Goal: Information Seeking & Learning: Learn about a topic

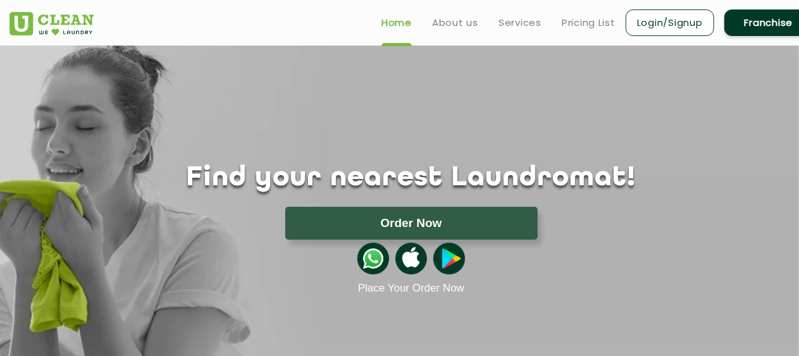
click at [754, 23] on link "Franchise" at bounding box center [768, 22] width 89 height 27
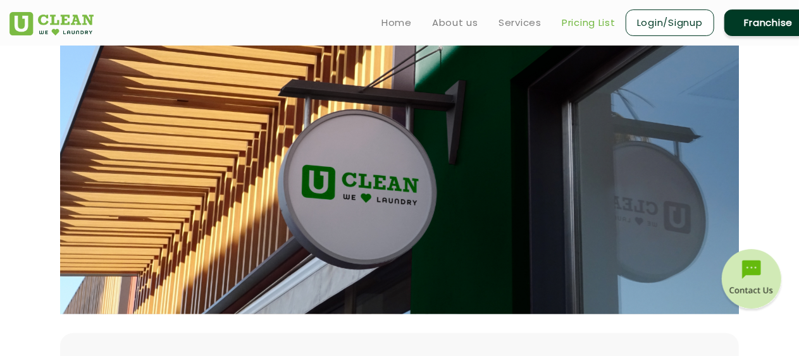
click at [572, 25] on link "Pricing List" at bounding box center [588, 22] width 54 height 15
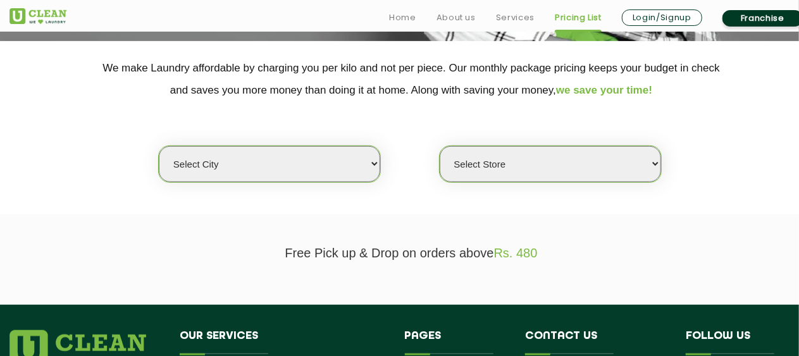
scroll to position [253, 0]
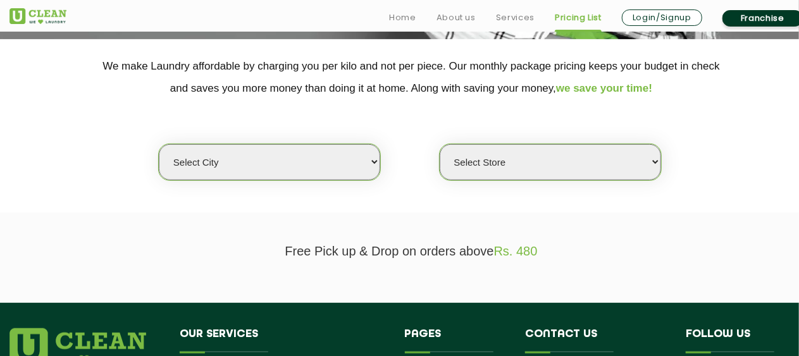
click at [356, 164] on select "Select city [GEOGRAPHIC_DATA] [GEOGRAPHIC_DATA] [GEOGRAPHIC_DATA] [GEOGRAPHIC_D…" at bounding box center [269, 162] width 221 height 36
select select "52"
click at [159, 144] on select "Select city [GEOGRAPHIC_DATA] [GEOGRAPHIC_DATA] [GEOGRAPHIC_DATA] [GEOGRAPHIC_D…" at bounding box center [269, 162] width 221 height 36
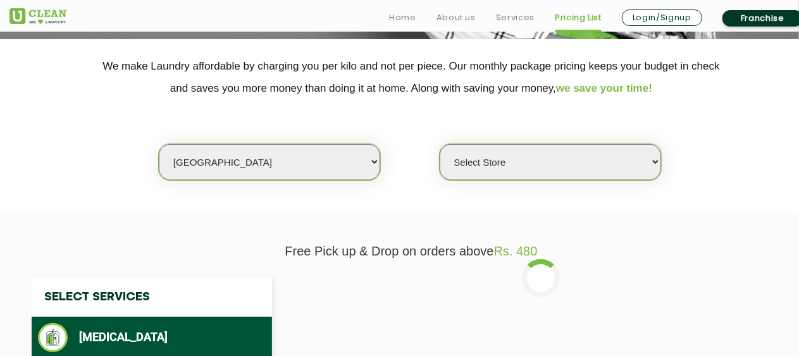
click at [626, 162] on select "Select Store [GEOGRAPHIC_DATA] [GEOGRAPHIC_DATA]" at bounding box center [549, 162] width 221 height 36
select select "167"
click at [439, 144] on select "Select Store [GEOGRAPHIC_DATA] [GEOGRAPHIC_DATA]" at bounding box center [549, 162] width 221 height 36
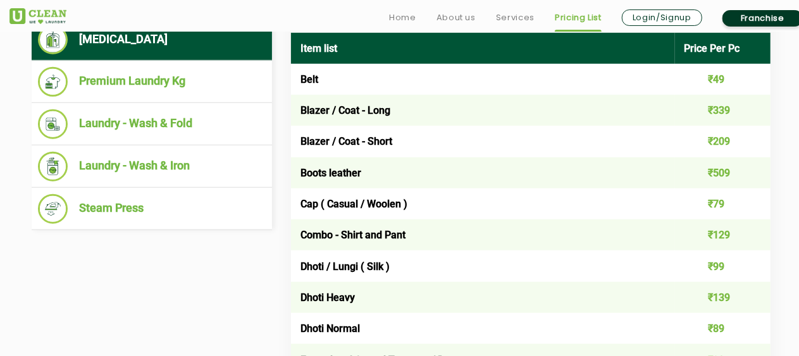
scroll to position [559, 0]
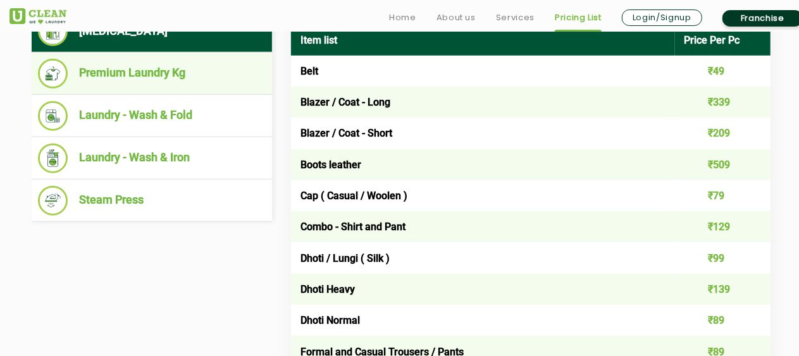
click at [117, 73] on li "Premium Laundry Kg" at bounding box center [152, 74] width 228 height 30
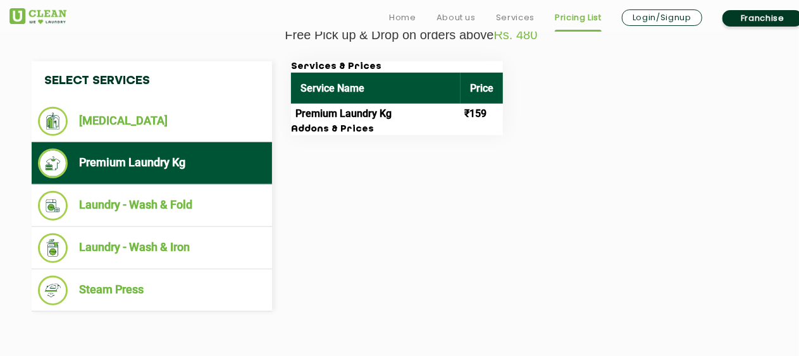
scroll to position [479, 0]
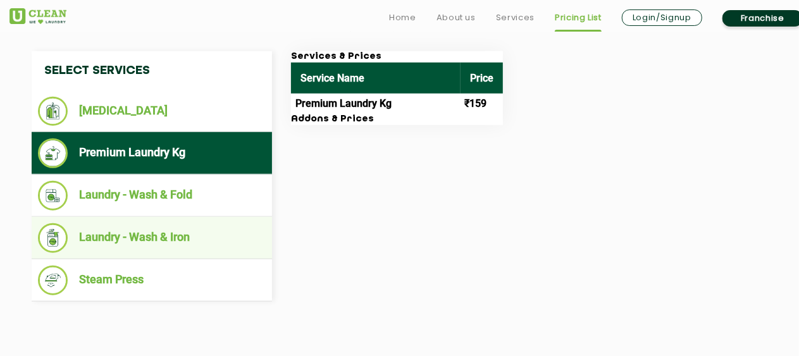
click at [163, 236] on li "Laundry - Wash & Iron" at bounding box center [152, 238] width 228 height 30
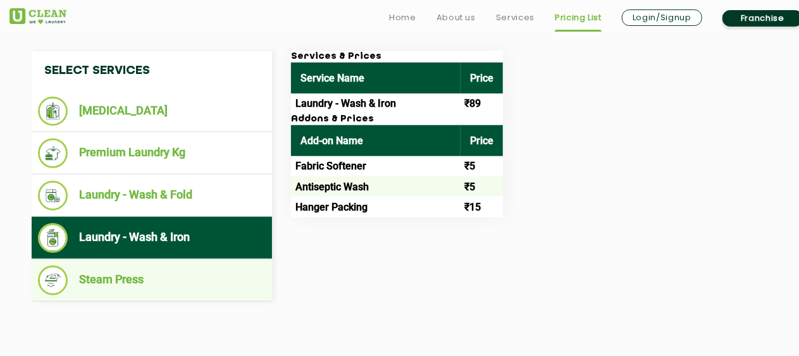
click at [117, 274] on li "Steam Press" at bounding box center [152, 281] width 228 height 30
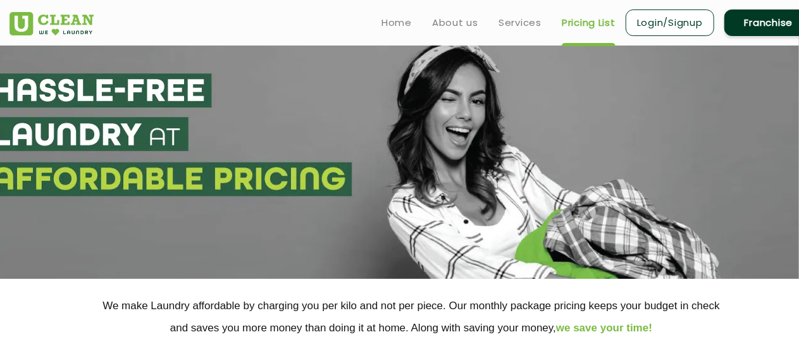
scroll to position [0, 0]
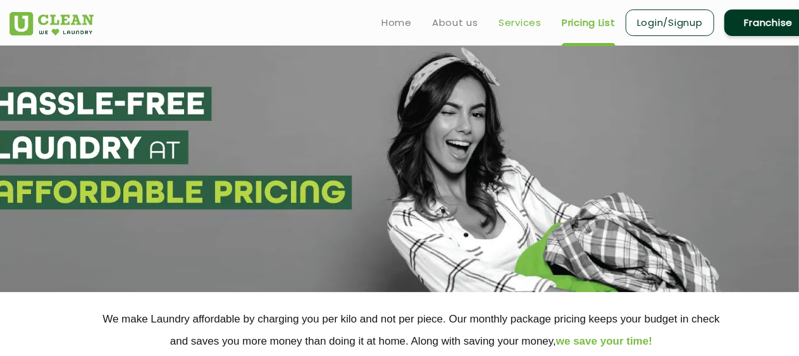
click at [524, 28] on link "Services" at bounding box center [519, 22] width 43 height 15
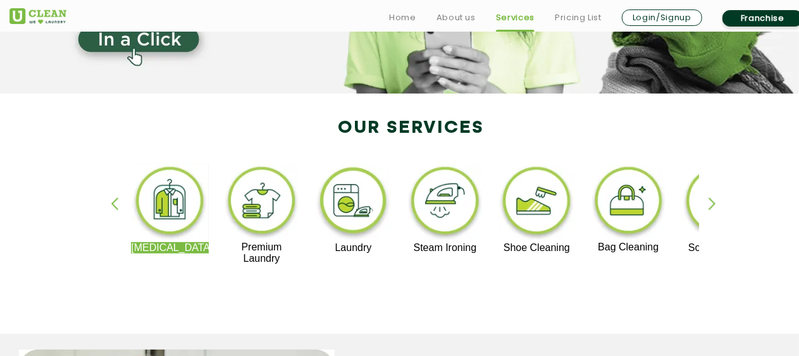
scroll to position [211, 0]
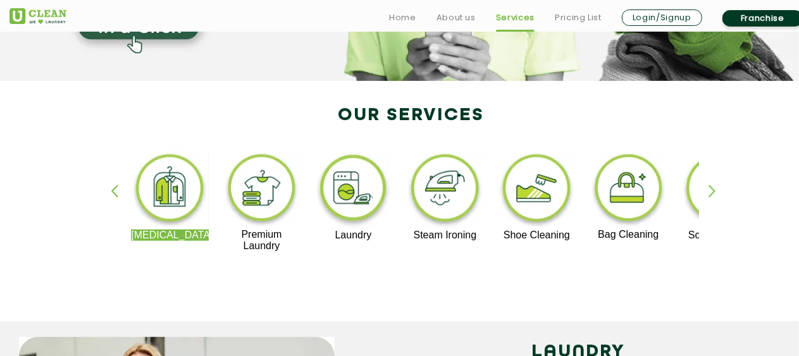
click at [712, 192] on div "button" at bounding box center [717, 202] width 19 height 35
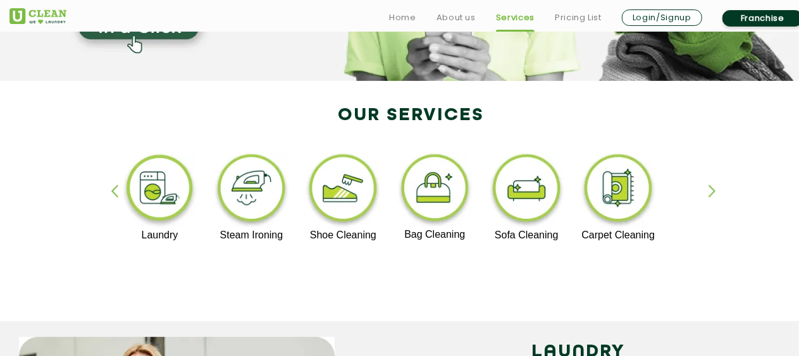
click at [712, 192] on div "button" at bounding box center [717, 202] width 19 height 35
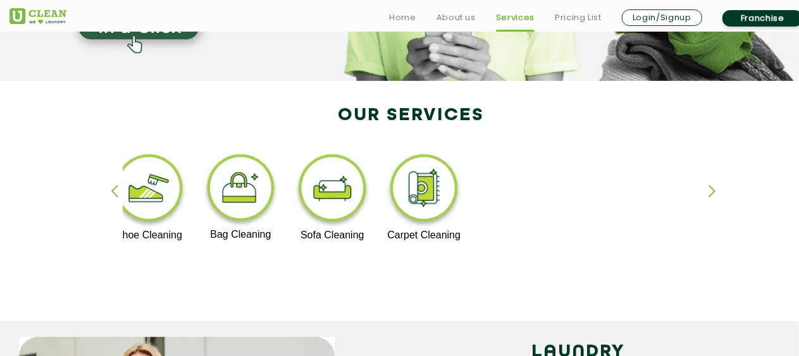
click at [712, 192] on div "button" at bounding box center [717, 202] width 19 height 35
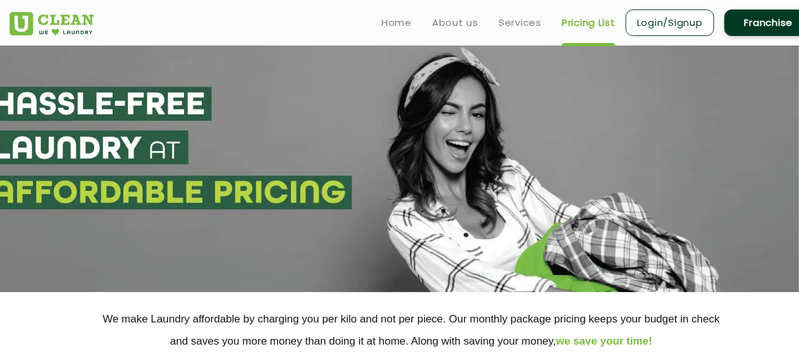
select select "0"
